Goal: Find specific fact

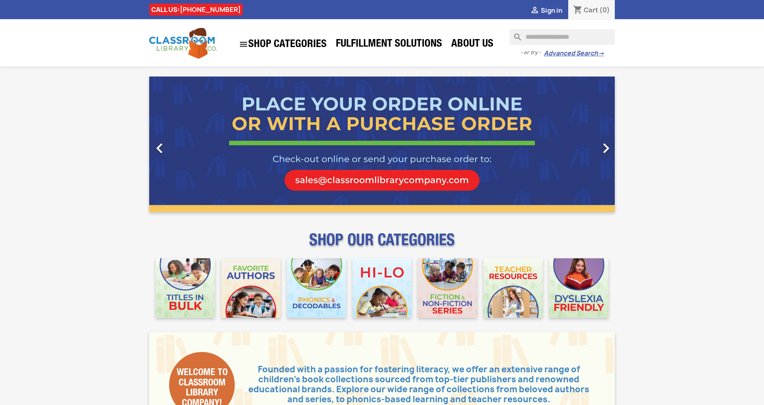
click at [536, 38] on input "Search" at bounding box center [562, 37] width 105 height 16
type input "**********"
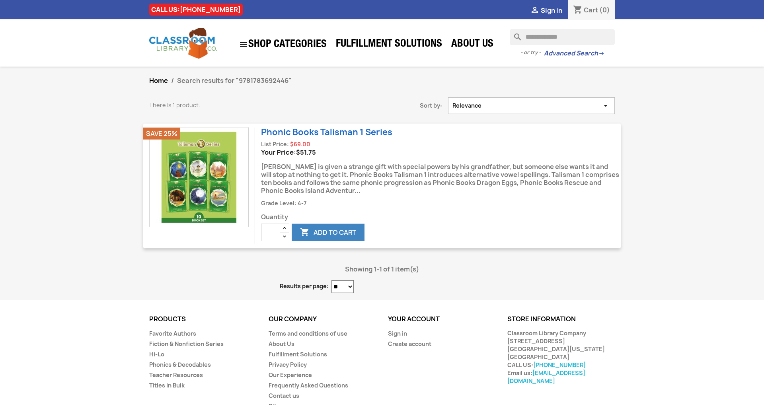
click at [557, 37] on input "**********" at bounding box center [562, 37] width 105 height 16
type input "**********"
